Goal: Task Accomplishment & Management: Use online tool/utility

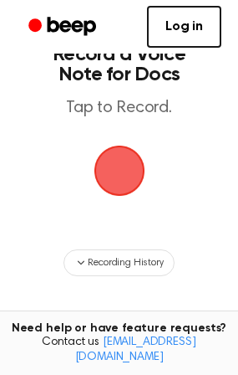
scroll to position [37, 0]
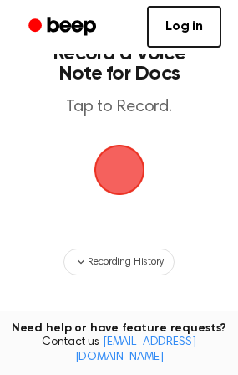
click at [126, 156] on span "button" at bounding box center [119, 169] width 47 height 47
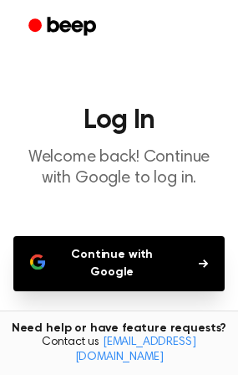
click at [109, 253] on button "Continue with Google" at bounding box center [119, 263] width 212 height 55
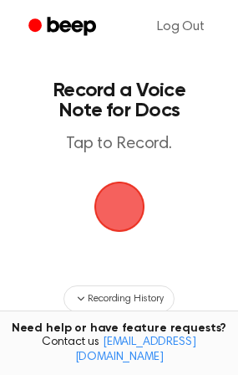
click at [130, 214] on span "button" at bounding box center [119, 207] width 54 height 54
